Goal: Task Accomplishment & Management: Complete application form

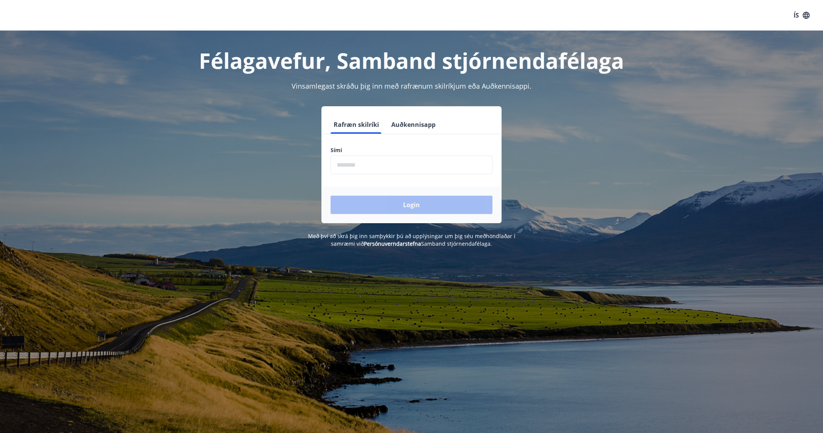
click at [387, 168] on input "phone" at bounding box center [412, 164] width 162 height 19
type input "********"
click at [331, 196] on button "Login" at bounding box center [412, 205] width 162 height 18
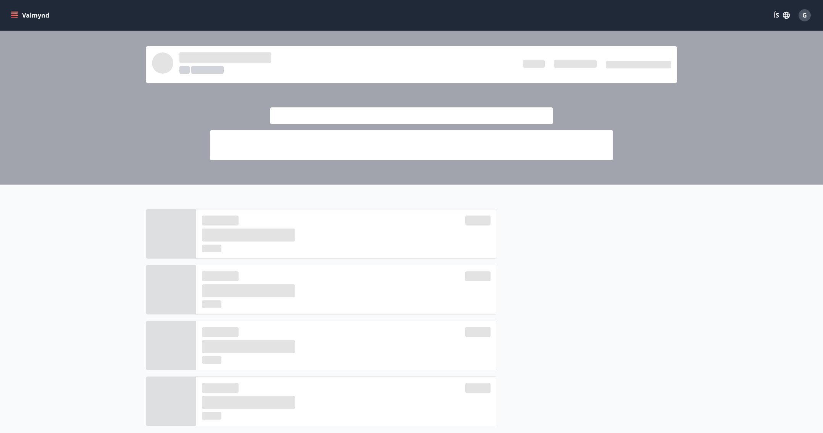
click at [691, 144] on div at bounding box center [411, 108] width 823 height 154
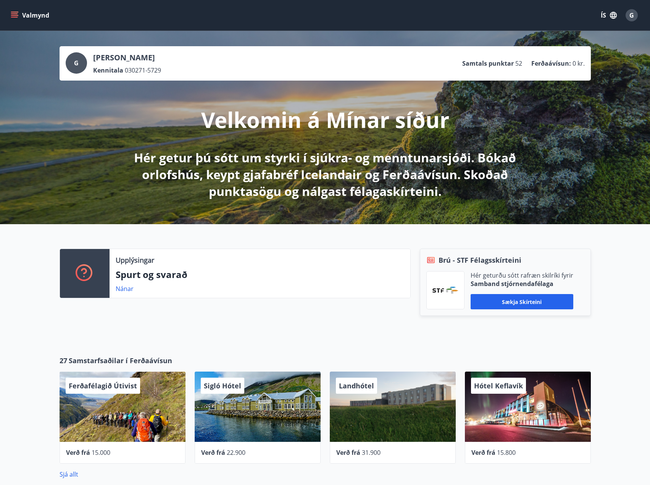
click at [16, 13] on icon "menu" at bounding box center [15, 15] width 8 height 8
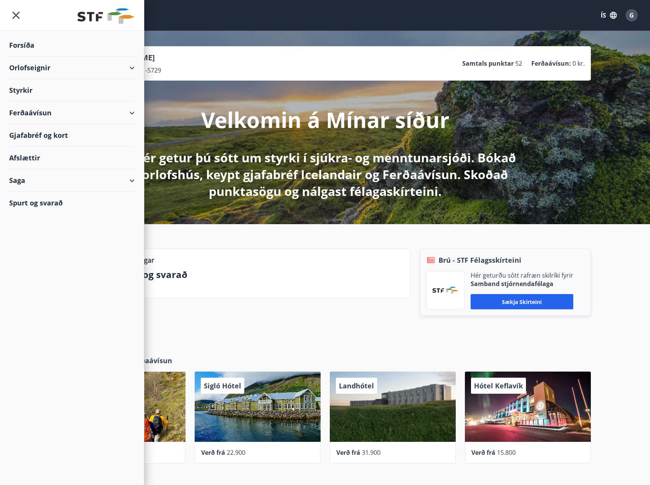
click at [28, 89] on div "Styrkir" at bounding box center [72, 90] width 126 height 23
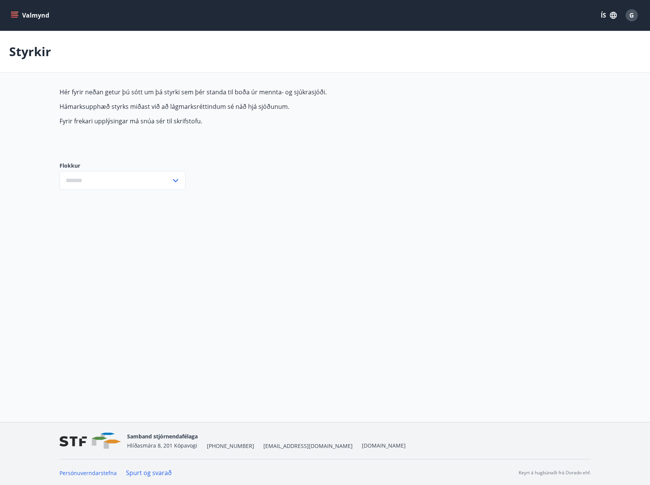
type input "***"
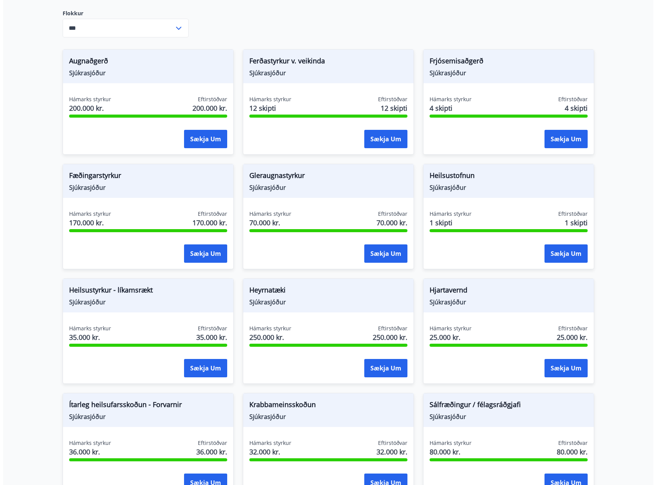
scroll to position [153, 0]
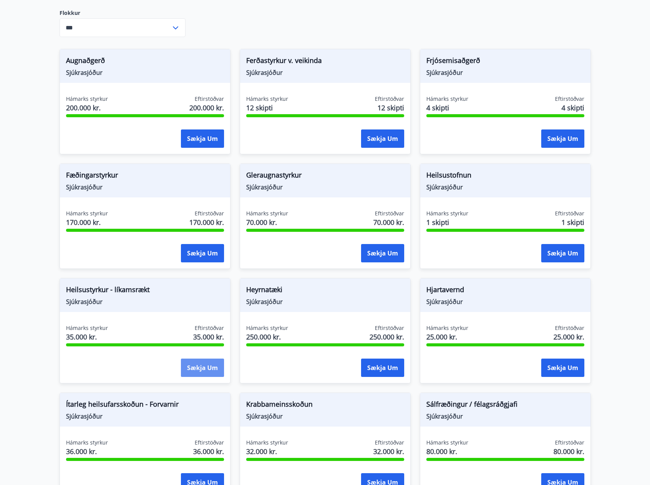
click at [203, 369] on button "Sækja um" at bounding box center [202, 368] width 43 height 18
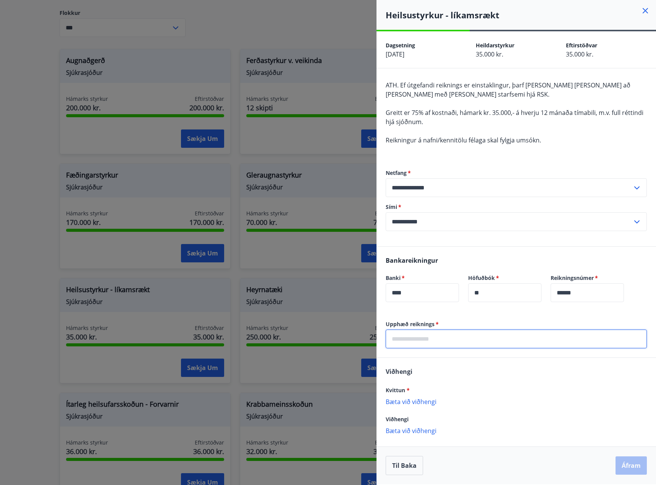
click at [444, 335] on input "text" at bounding box center [516, 339] width 261 height 19
type input "*****"
click at [432, 384] on div "Viðhengi Kvittun * Bæta við viðhengi Viðhengi er nauðsynlegt! Viðhengi Bæta við…" at bounding box center [517, 404] width 280 height 93
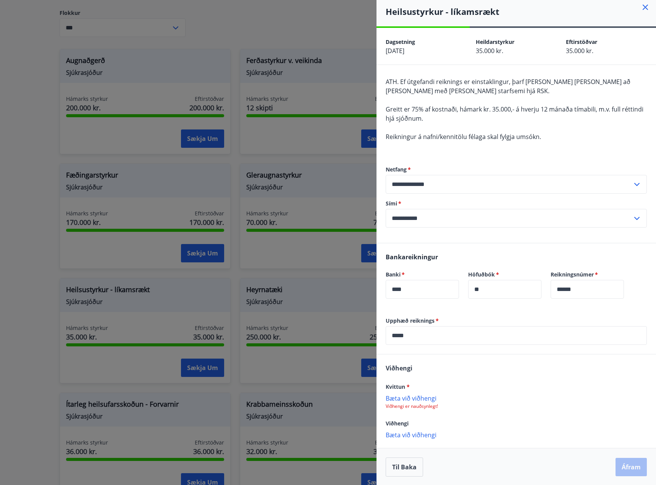
scroll to position [4, 0]
click at [427, 396] on p "Bæta við viðhengi" at bounding box center [516, 397] width 261 height 8
click at [415, 397] on p "Bæta við viðhengi" at bounding box center [516, 397] width 261 height 8
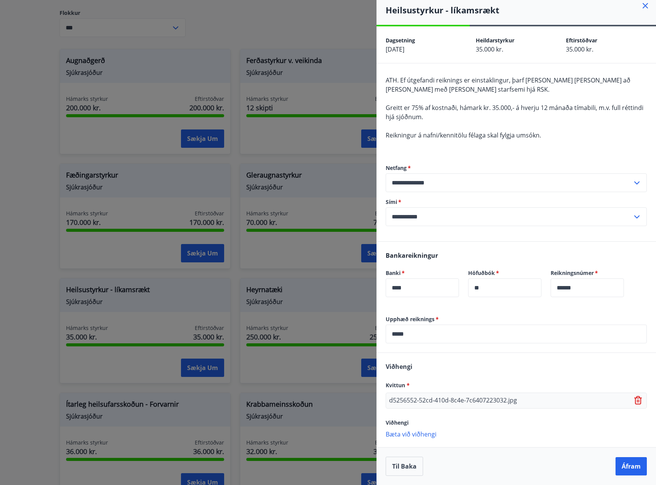
click at [509, 397] on p "d5256552-52cd-410d-8c4e-7c6407223032.jpg" at bounding box center [453, 400] width 128 height 9
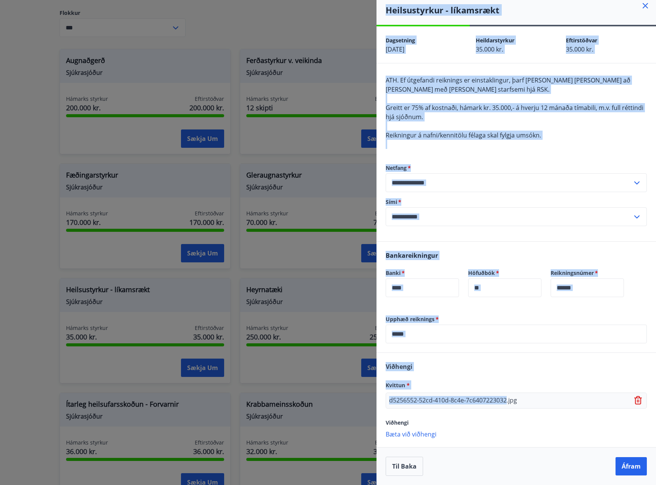
drag, startPoint x: 508, startPoint y: 397, endPoint x: 349, endPoint y: 401, distance: 158.9
click at [349, 401] on div "**********" at bounding box center [328, 242] width 656 height 485
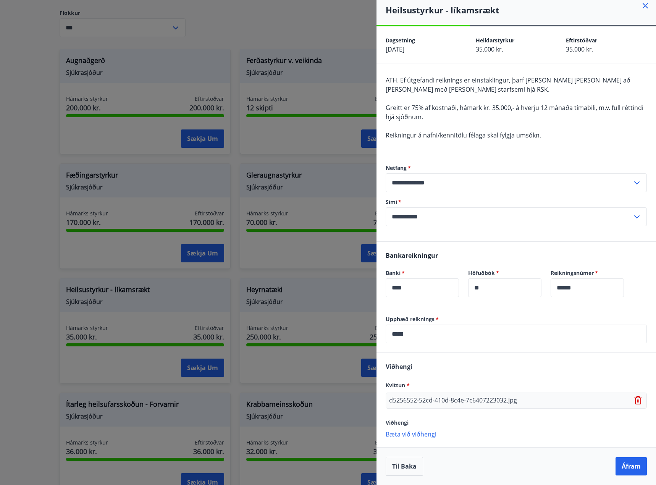
click at [539, 395] on div "d5256552-52cd-410d-8c4e-7c6407223032.jpg" at bounding box center [516, 401] width 261 height 16
click at [634, 400] on icon at bounding box center [638, 400] width 8 height 8
click at [418, 395] on p "Bæta við viðhengi" at bounding box center [516, 397] width 261 height 8
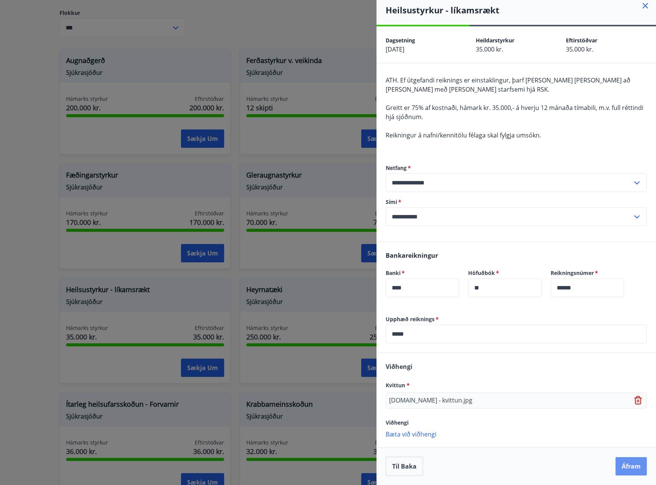
click at [627, 432] on button "Áfram" at bounding box center [631, 466] width 31 height 18
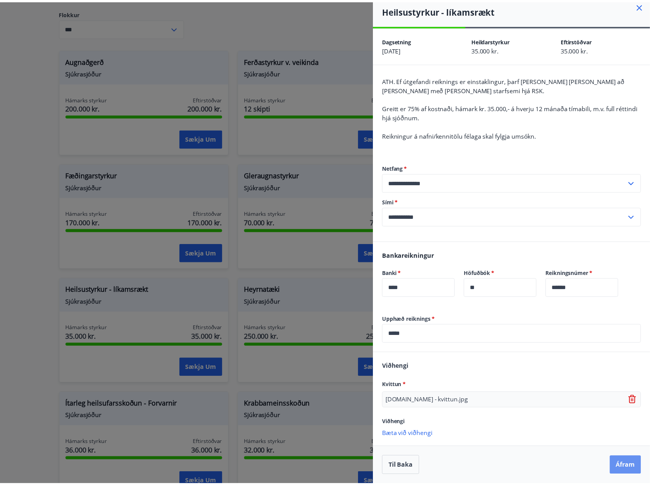
scroll to position [0, 0]
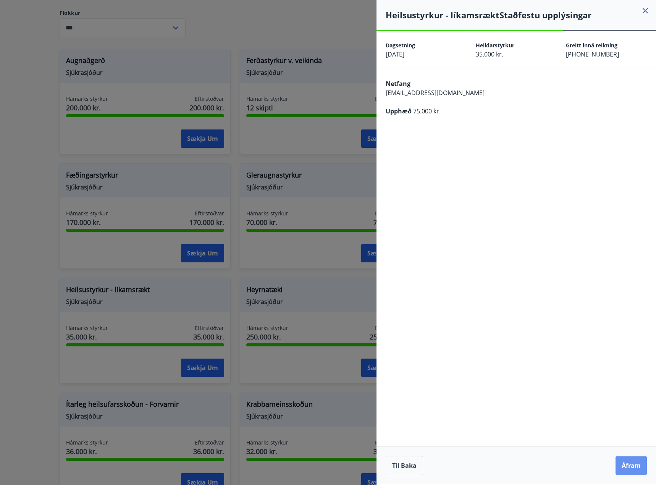
click at [631, 432] on button "Áfram" at bounding box center [631, 465] width 31 height 18
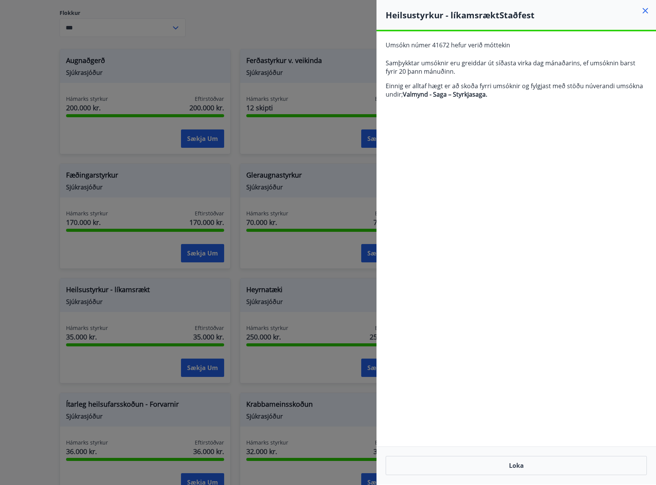
drag, startPoint x: 645, startPoint y: 14, endPoint x: 644, endPoint y: 10, distance: 3.9
click at [645, 13] on icon at bounding box center [645, 10] width 9 height 9
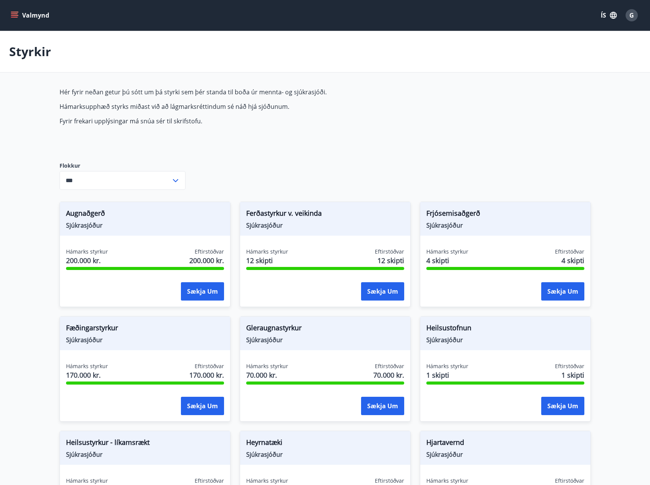
click at [635, 17] on div "G" at bounding box center [632, 15] width 12 height 12
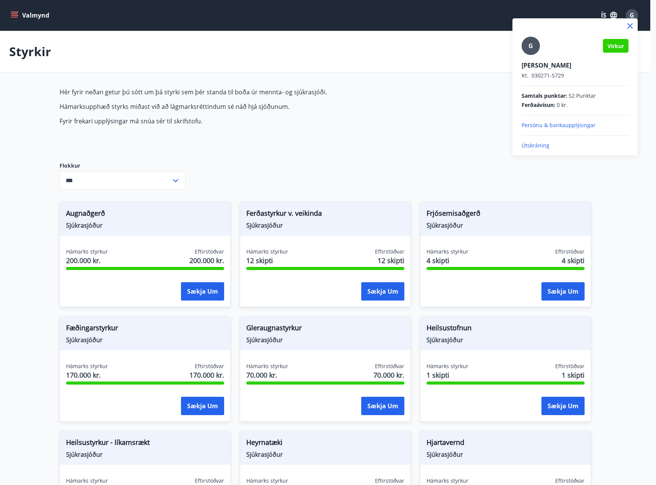
click at [539, 144] on p "Útskráning" at bounding box center [575, 146] width 107 height 8
